Goal: Transaction & Acquisition: Obtain resource

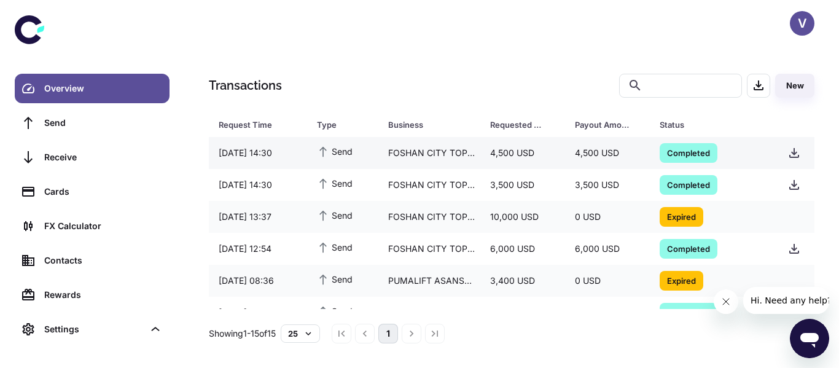
click at [695, 150] on span "Completed" at bounding box center [689, 152] width 58 height 12
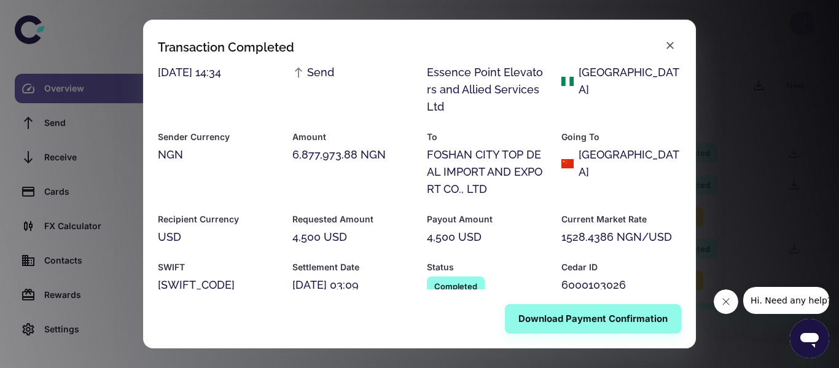
scroll to position [64, 0]
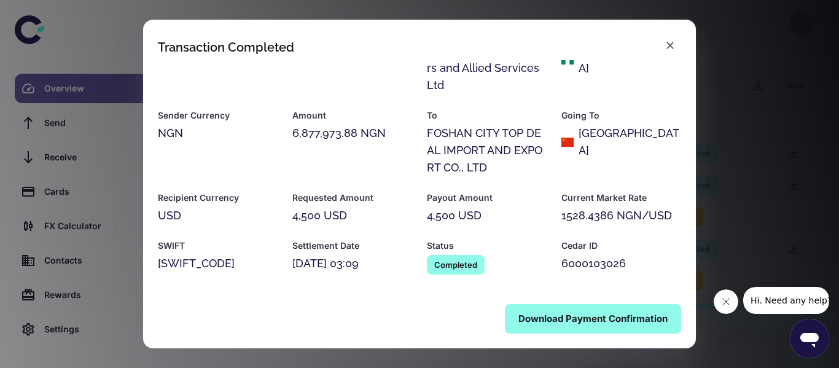
click at [565, 319] on button "Download Payment Confirmation" at bounding box center [593, 318] width 176 height 29
click at [667, 47] on icon "button" at bounding box center [670, 45] width 12 height 12
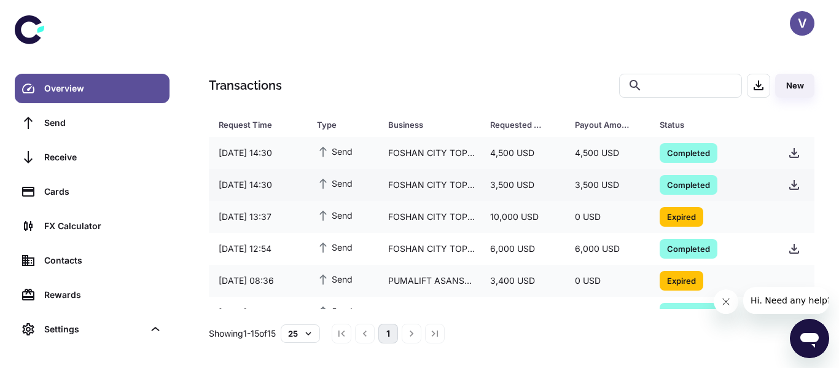
click at [670, 183] on span "Completed" at bounding box center [689, 184] width 58 height 12
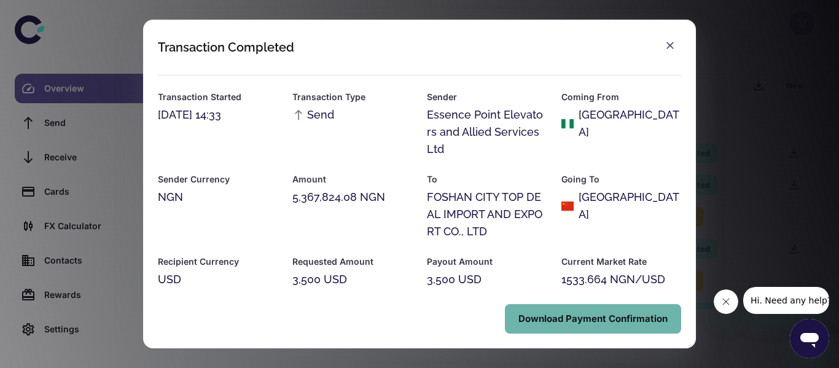
click at [600, 318] on button "Download Payment Confirmation" at bounding box center [593, 318] width 176 height 29
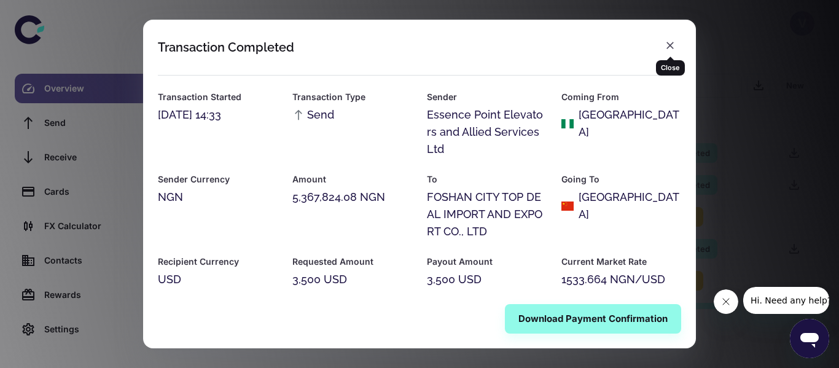
click at [670, 45] on icon "button" at bounding box center [670, 45] width 7 height 7
